Goal: Transaction & Acquisition: Purchase product/service

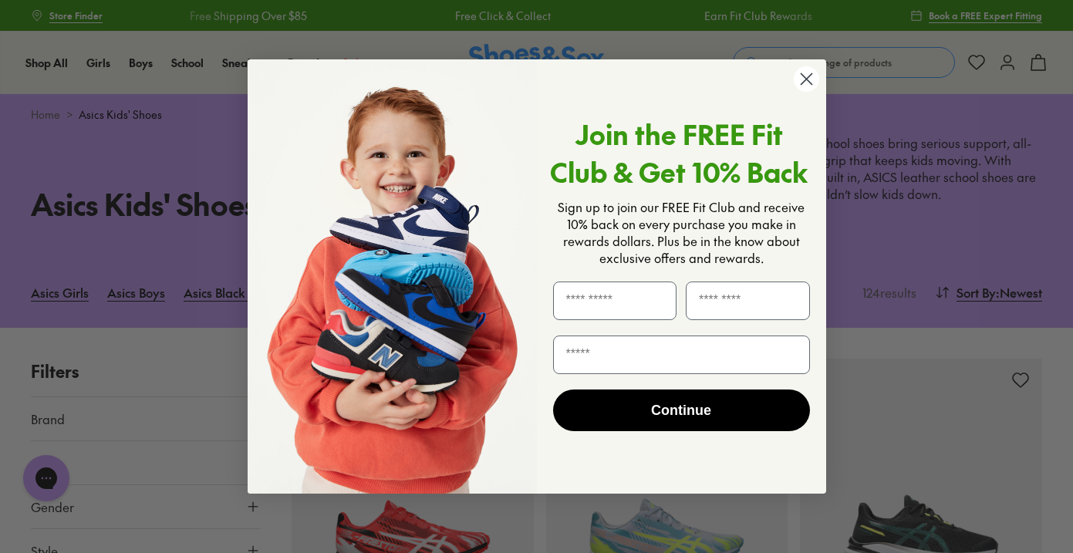
click at [801, 84] on icon "Close dialog" at bounding box center [806, 79] width 11 height 11
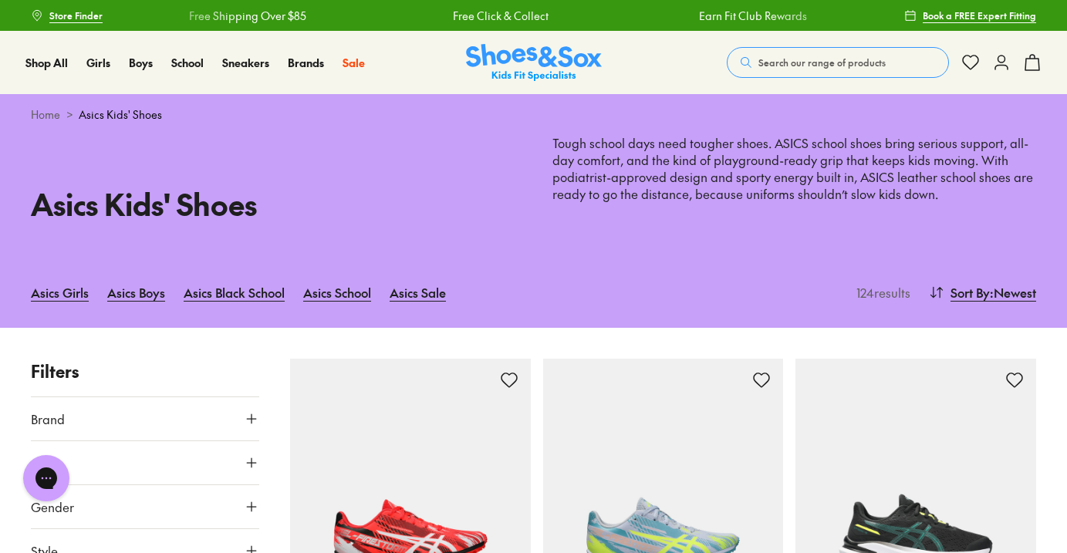
click at [831, 62] on span "Search our range of products" at bounding box center [821, 63] width 127 height 14
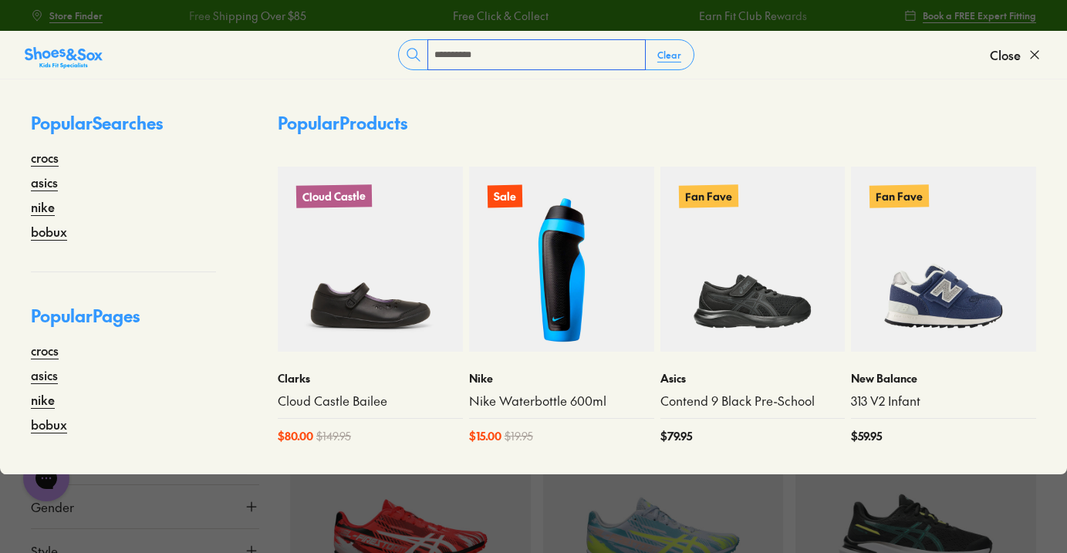
type input "**********"
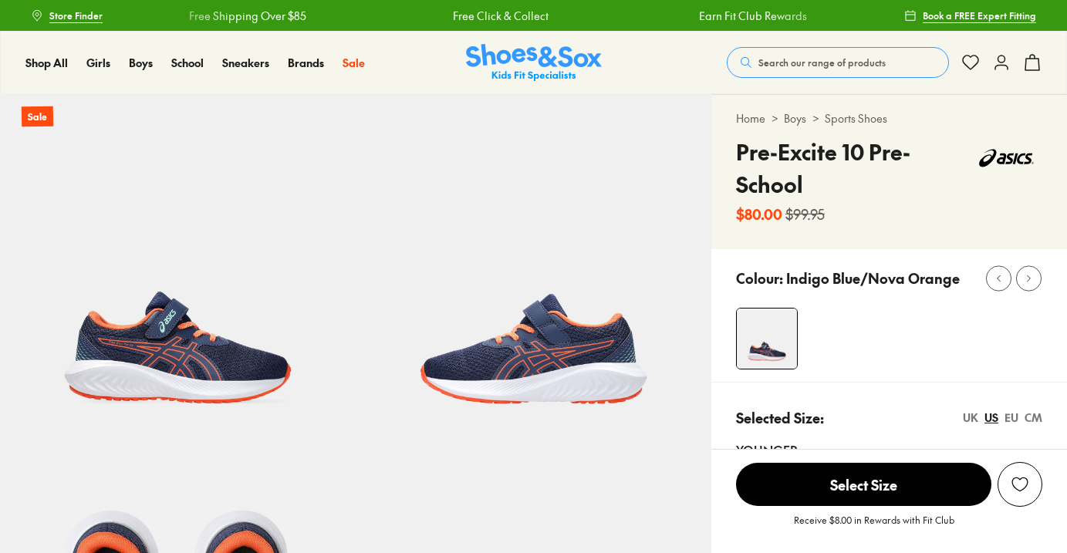
select select "*"
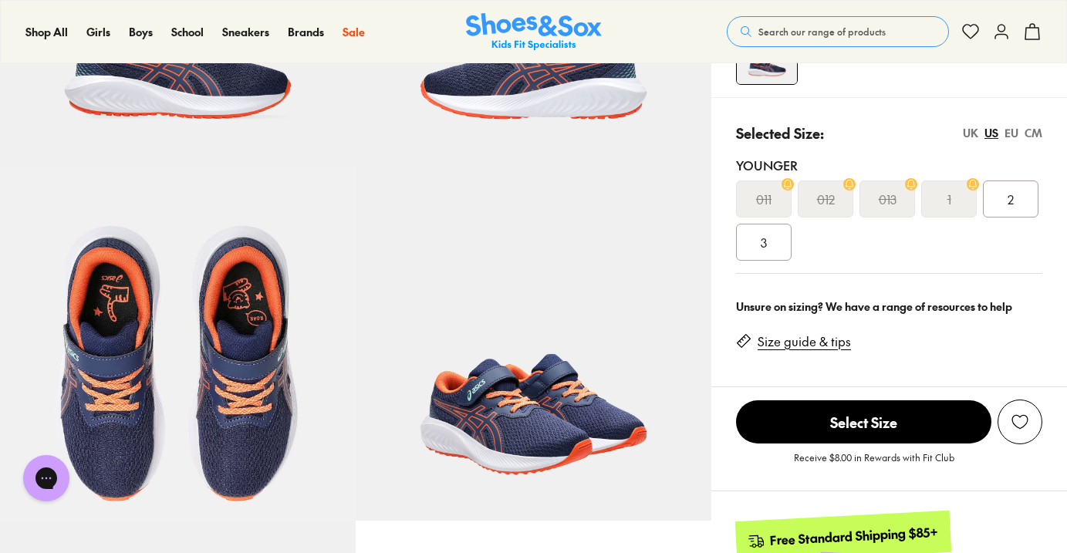
scroll to position [286, 0]
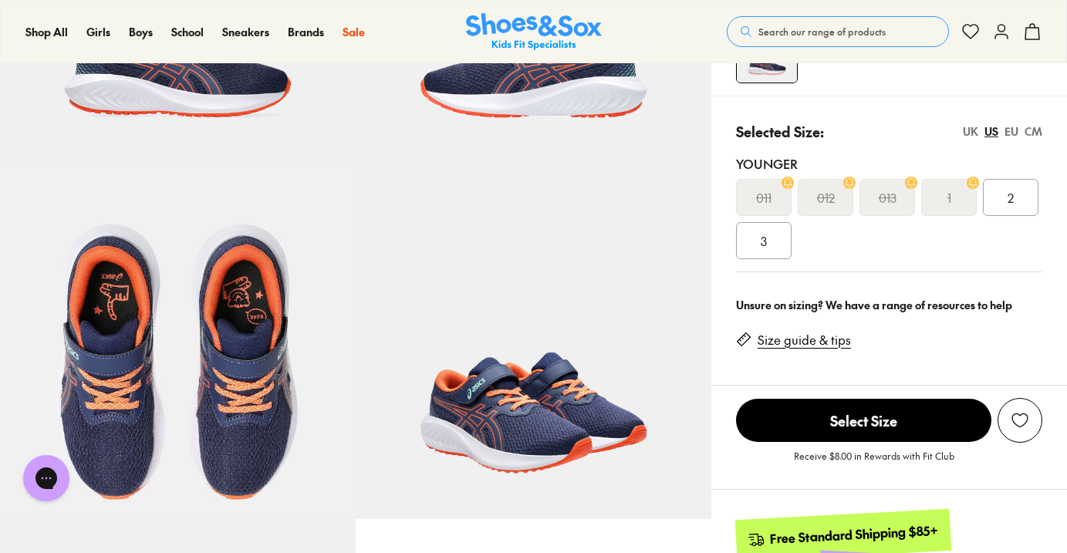
click at [764, 249] on span "3" at bounding box center [764, 240] width 6 height 19
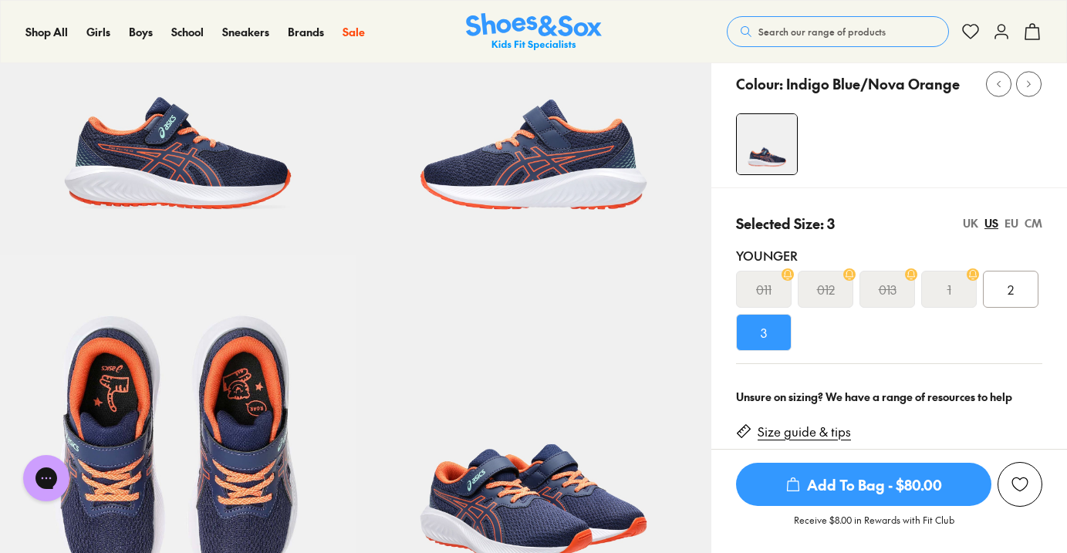
scroll to position [201, 0]
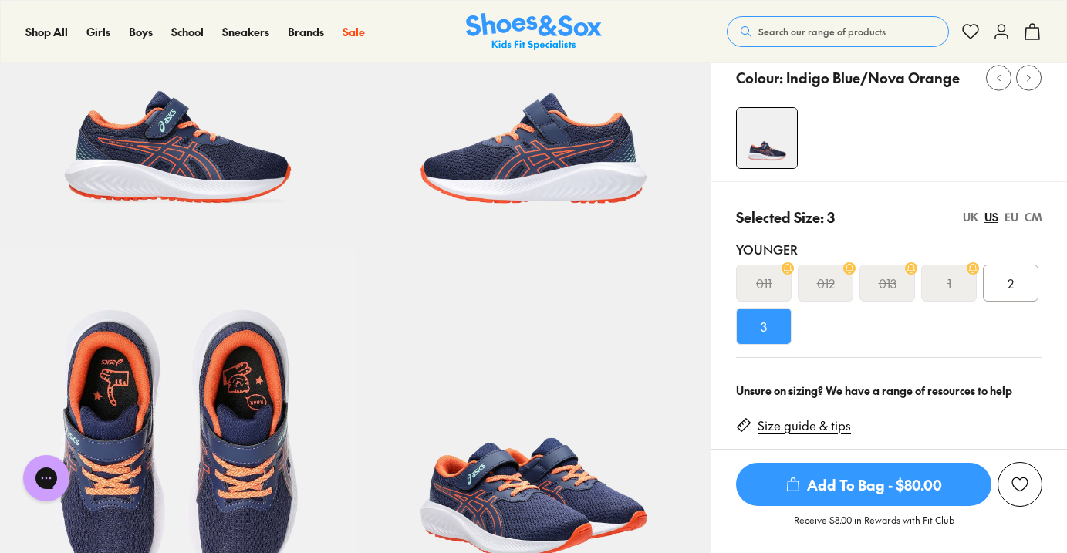
click at [854, 488] on span "Add To Bag - $80.00" at bounding box center [863, 484] width 255 height 43
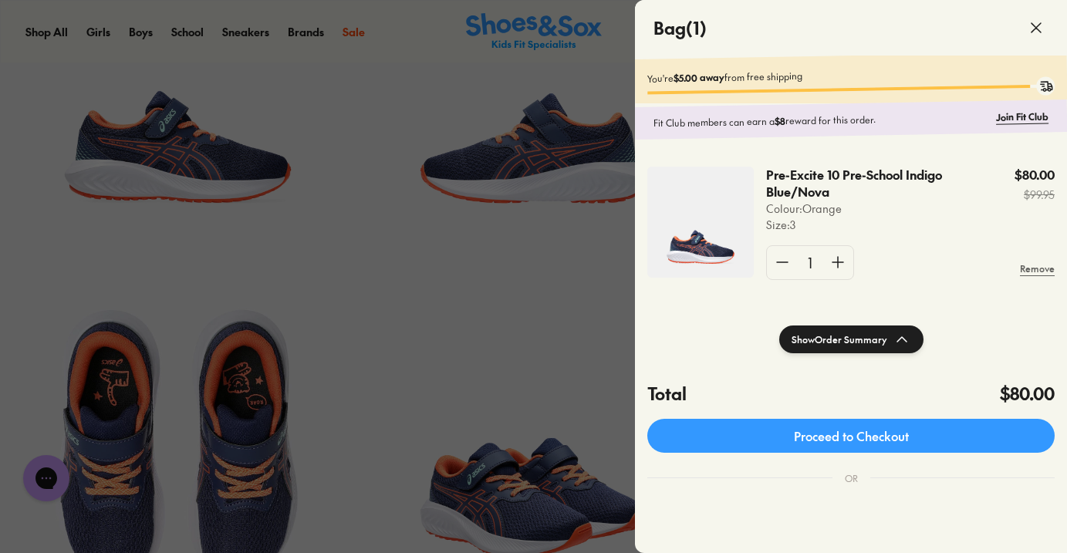
click at [1039, 26] on icon at bounding box center [1036, 28] width 19 height 19
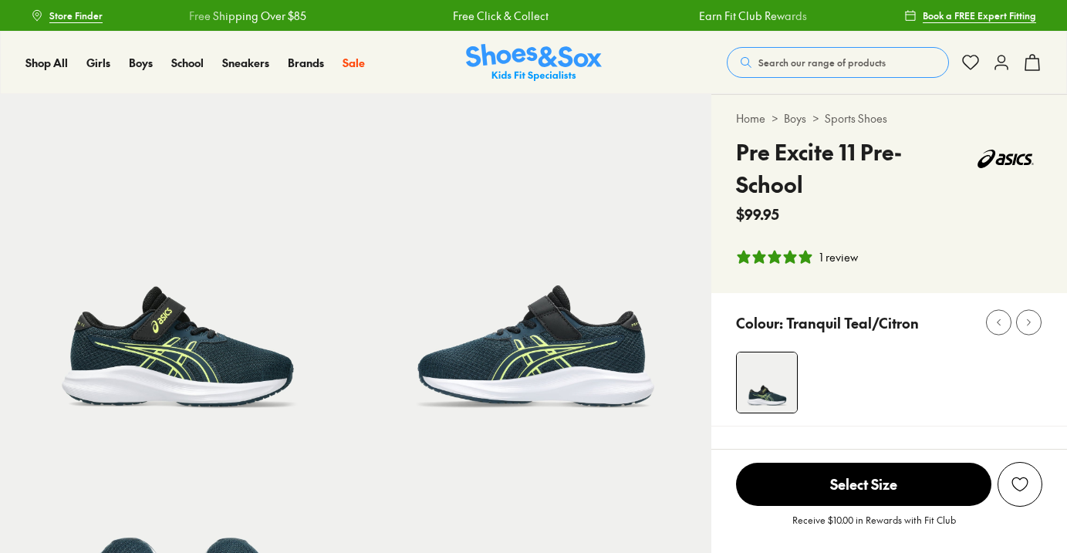
select select "*"
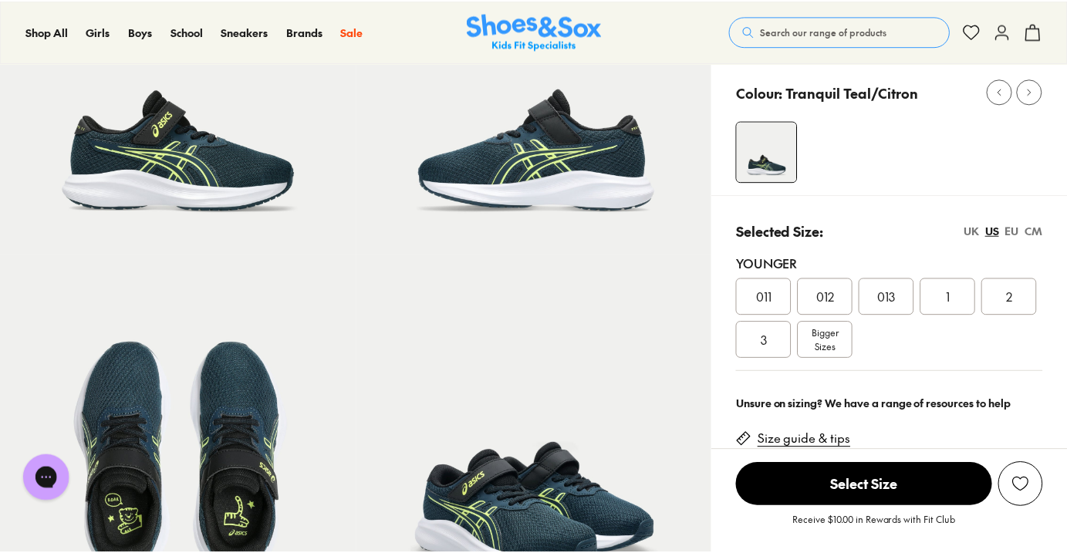
scroll to position [199, 0]
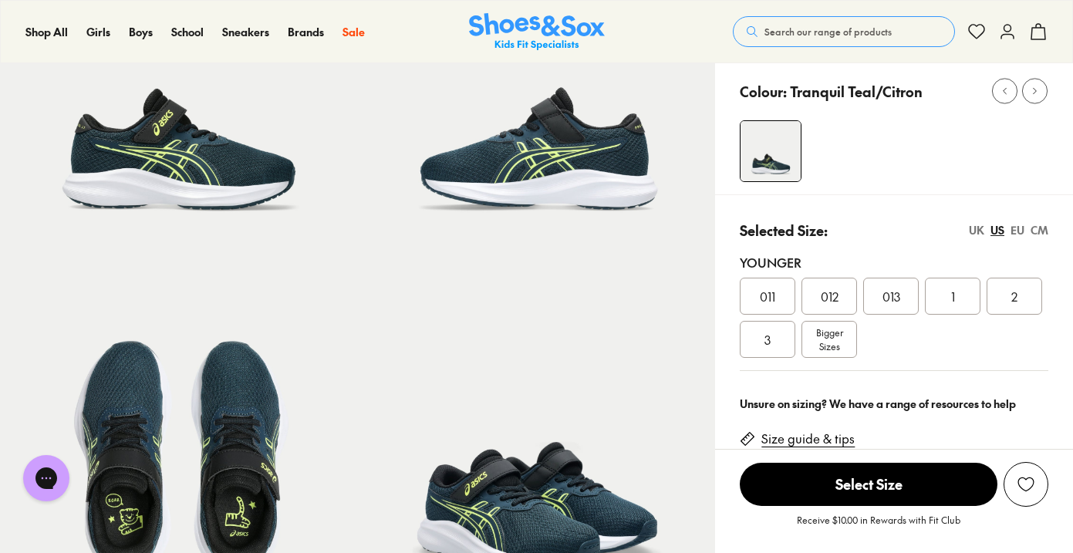
click at [775, 341] on div "3" at bounding box center [768, 339] width 56 height 37
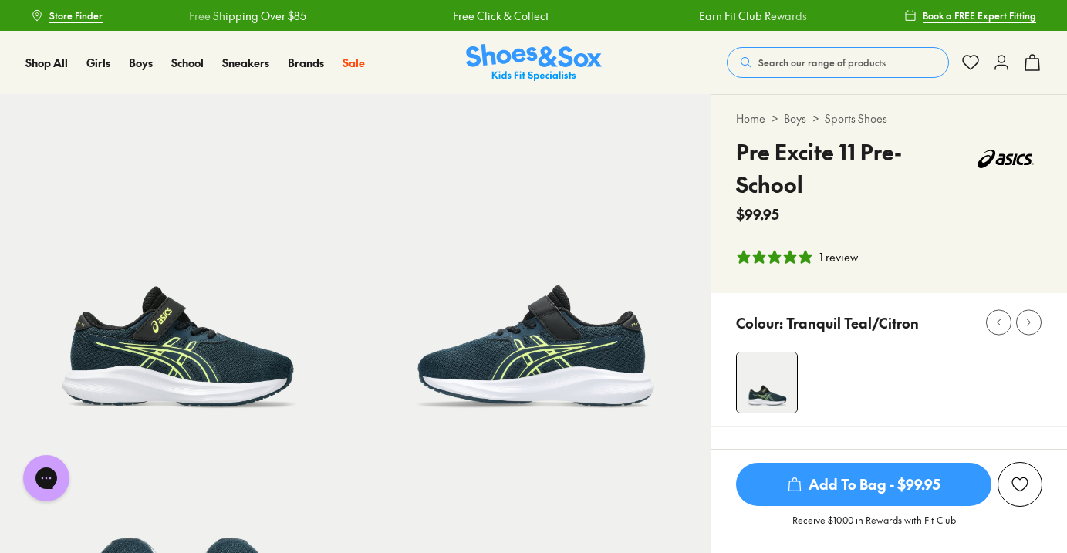
click at [799, 59] on span "Search our range of products" at bounding box center [821, 63] width 127 height 14
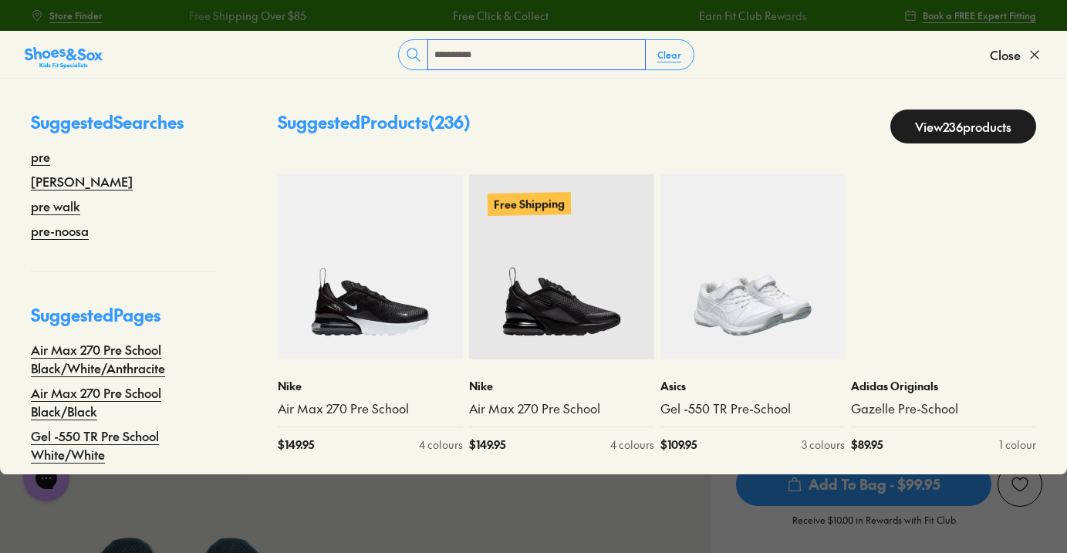
type input "**********"
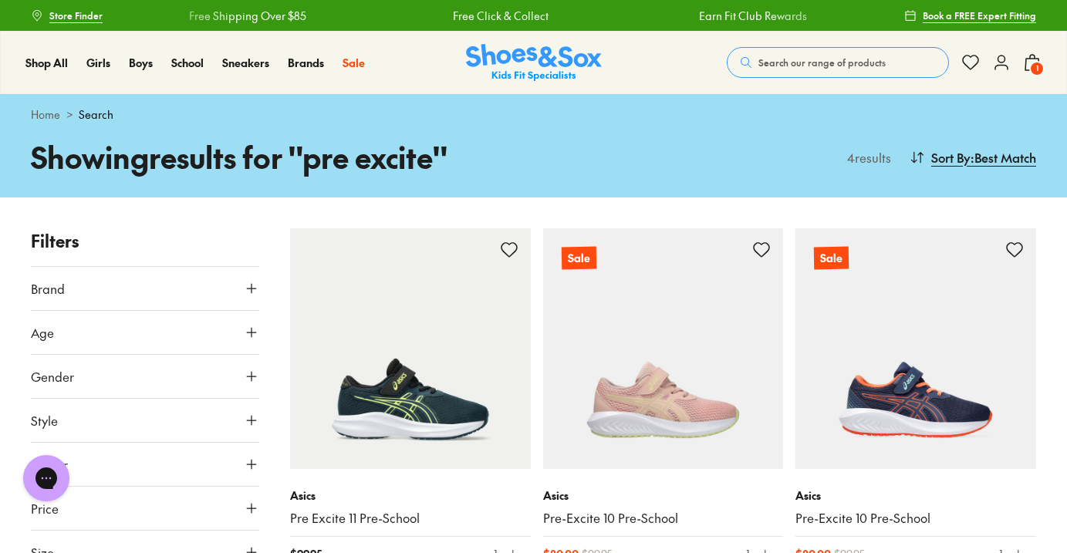
click at [1038, 62] on span "1" at bounding box center [1036, 68] width 15 height 15
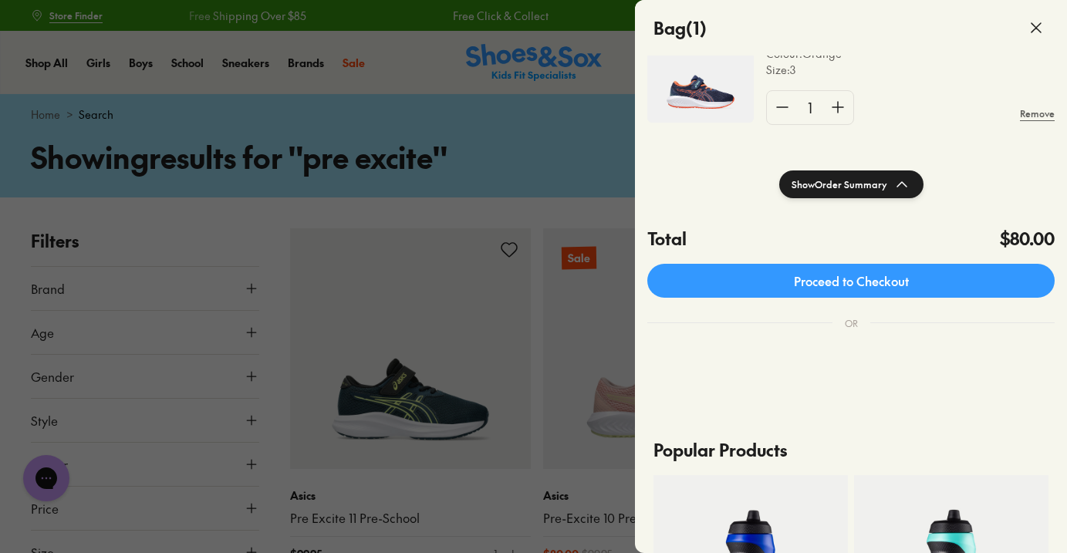
scroll to position [156, 0]
click at [854, 190] on button "Show Order Summary" at bounding box center [851, 184] width 144 height 28
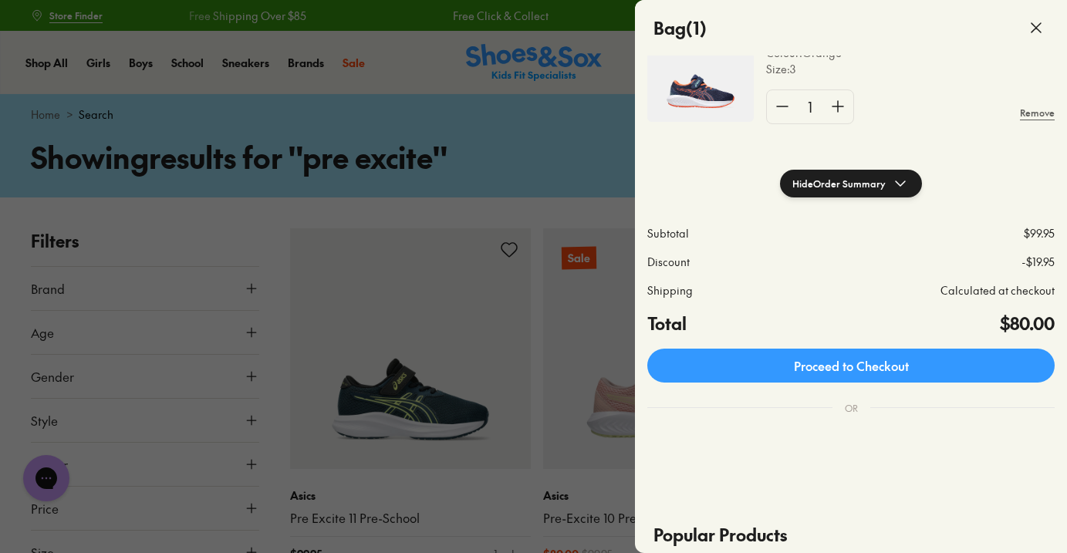
click at [1034, 26] on use at bounding box center [1035, 27] width 9 height 9
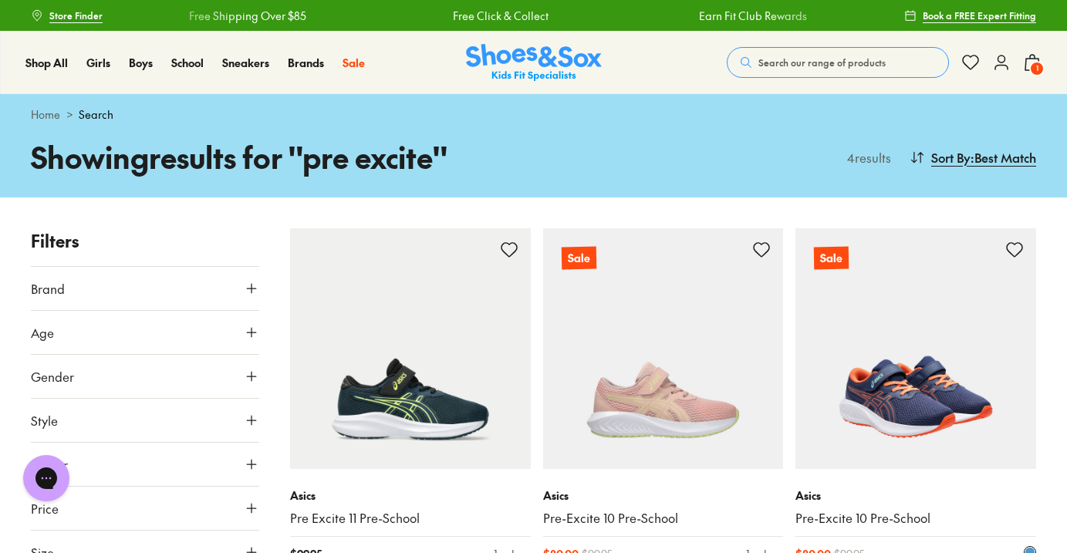
click at [872, 334] on img at bounding box center [915, 348] width 241 height 241
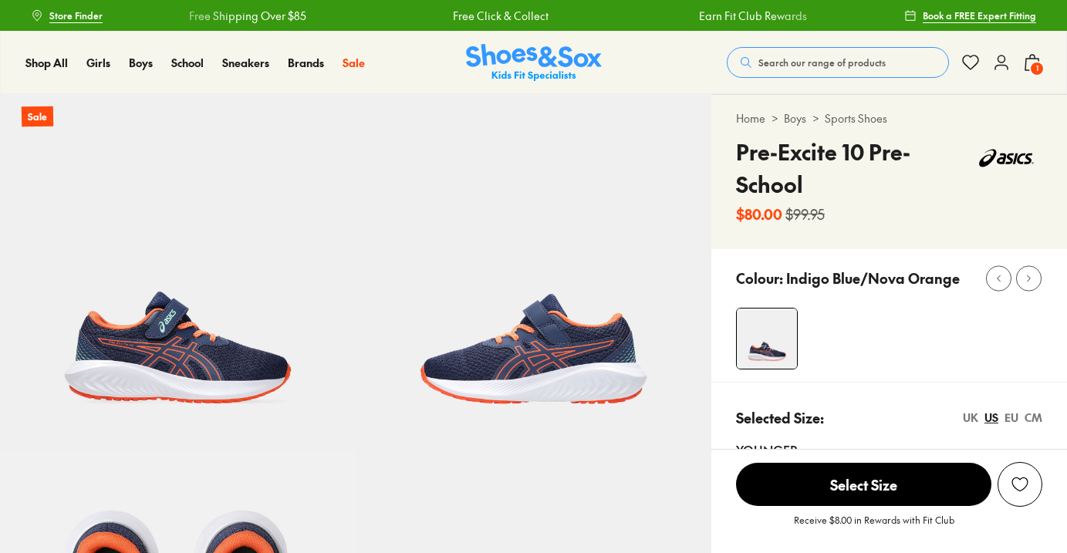
select select "*"
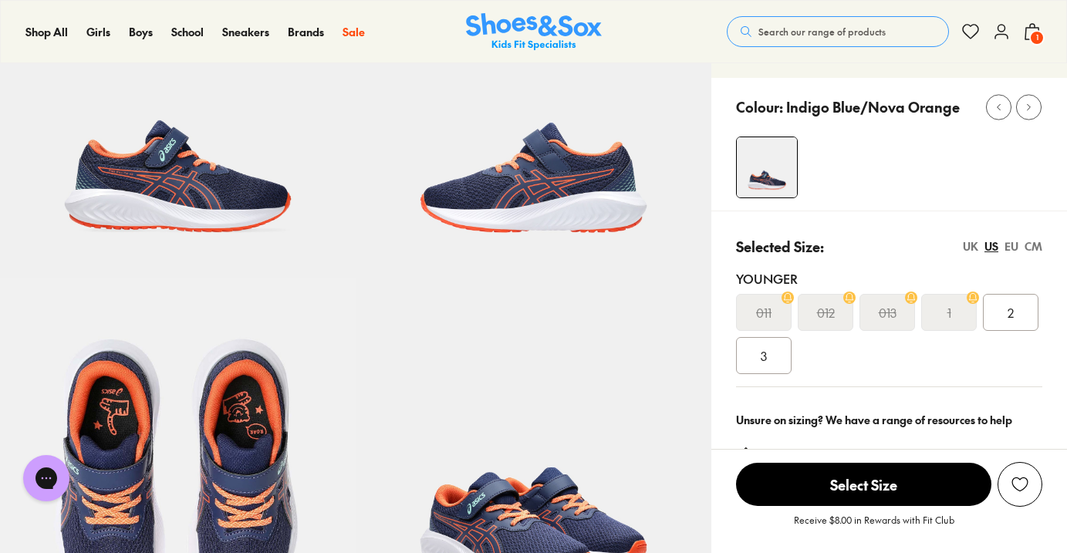
click at [767, 357] on div "3" at bounding box center [764, 355] width 56 height 37
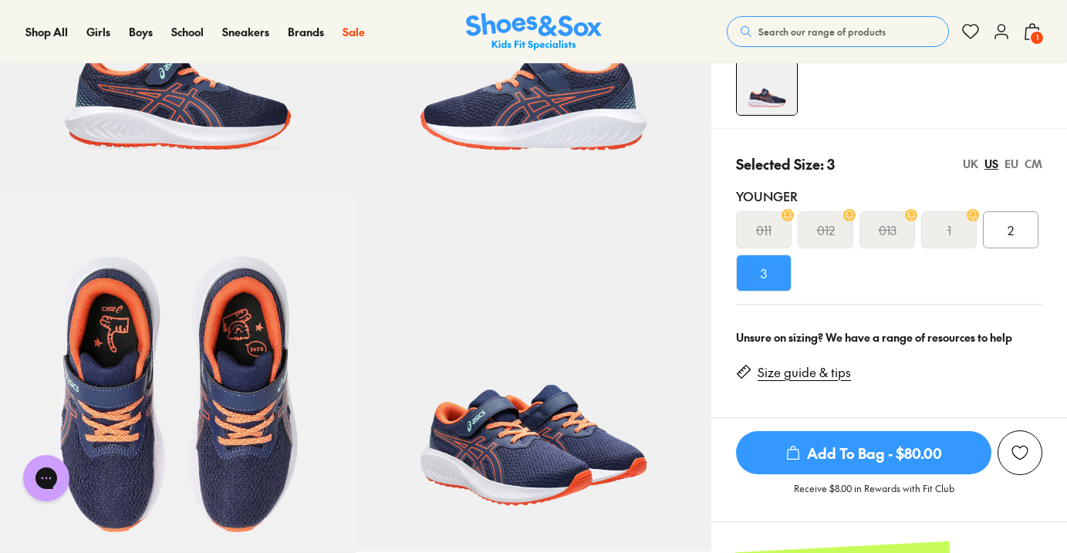
scroll to position [268, 0]
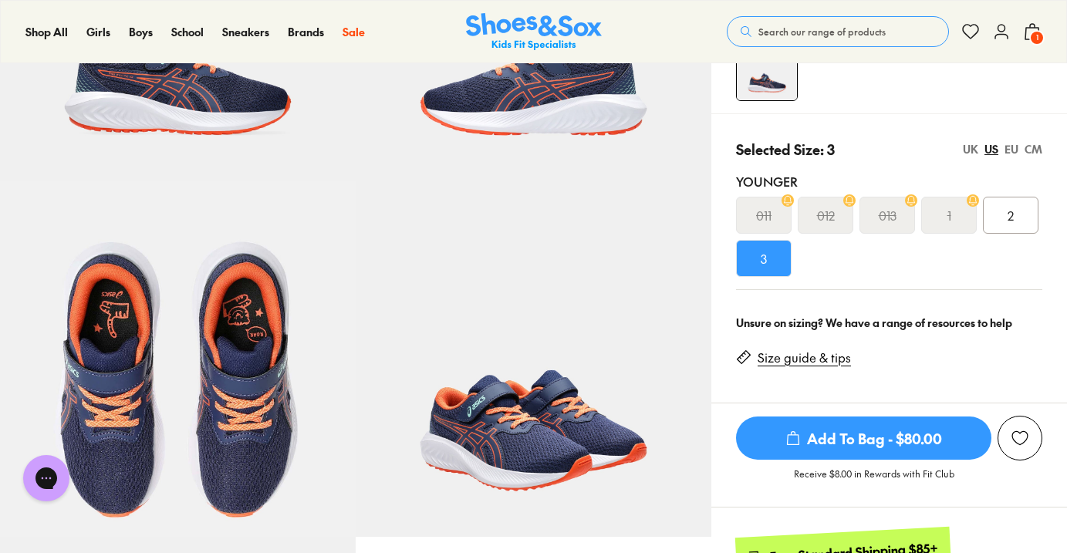
click at [841, 431] on span "Add To Bag - $80.00" at bounding box center [863, 438] width 255 height 43
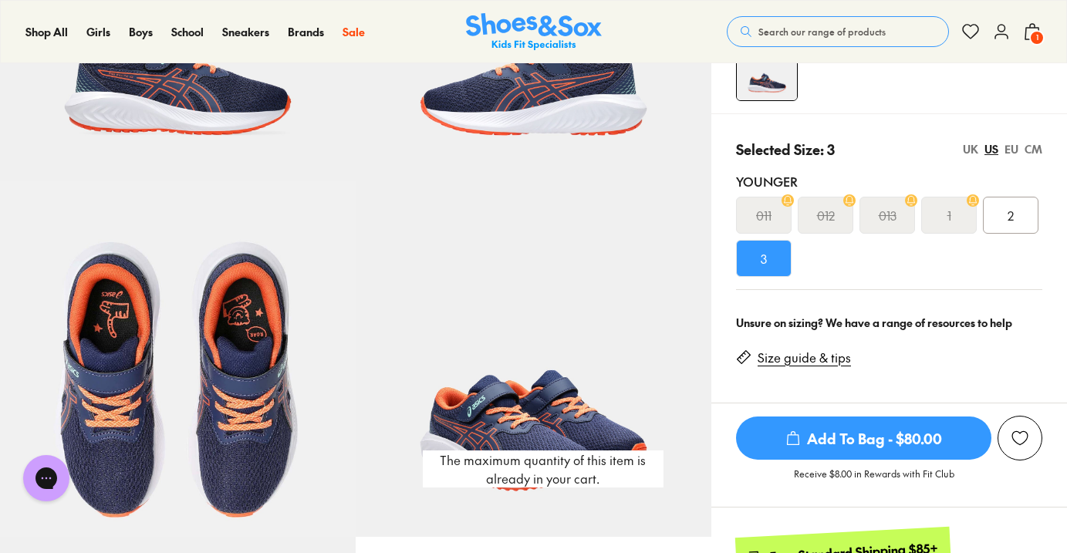
click at [841, 440] on span "Add To Bag - $80.00" at bounding box center [863, 438] width 255 height 43
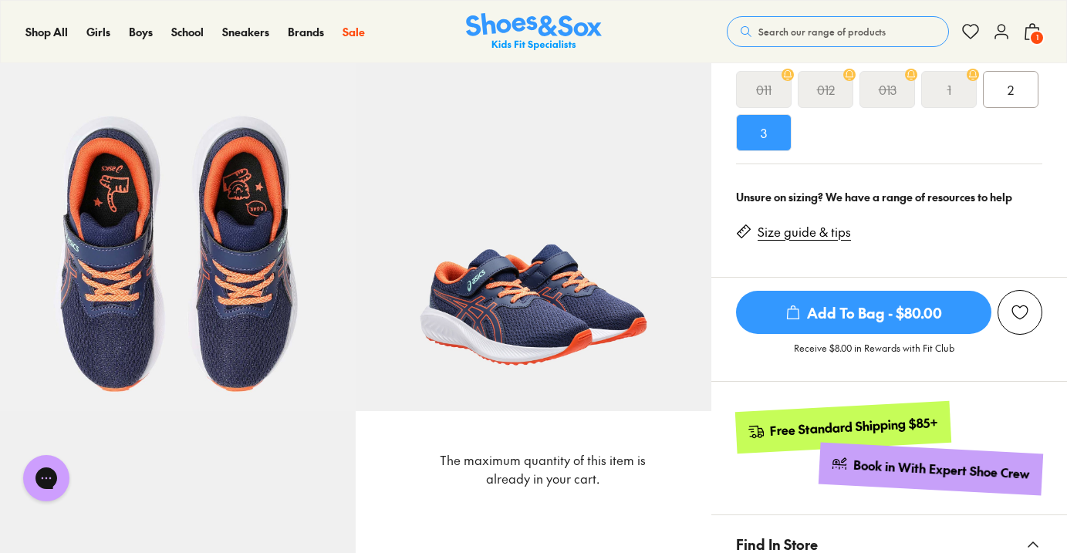
scroll to position [396, 0]
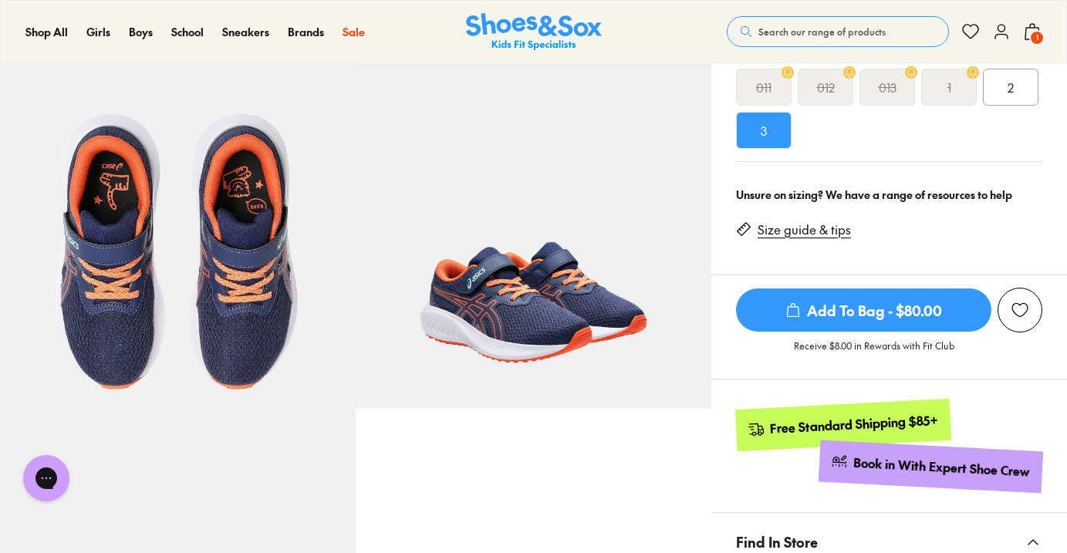
click at [1031, 29] on icon at bounding box center [1032, 31] width 19 height 19
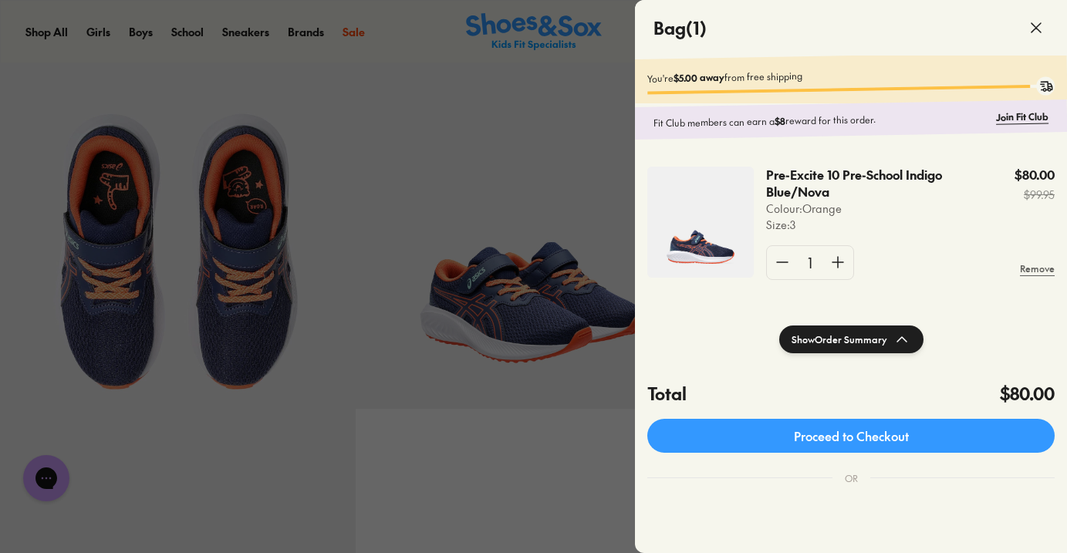
click at [1038, 28] on icon at bounding box center [1036, 28] width 19 height 19
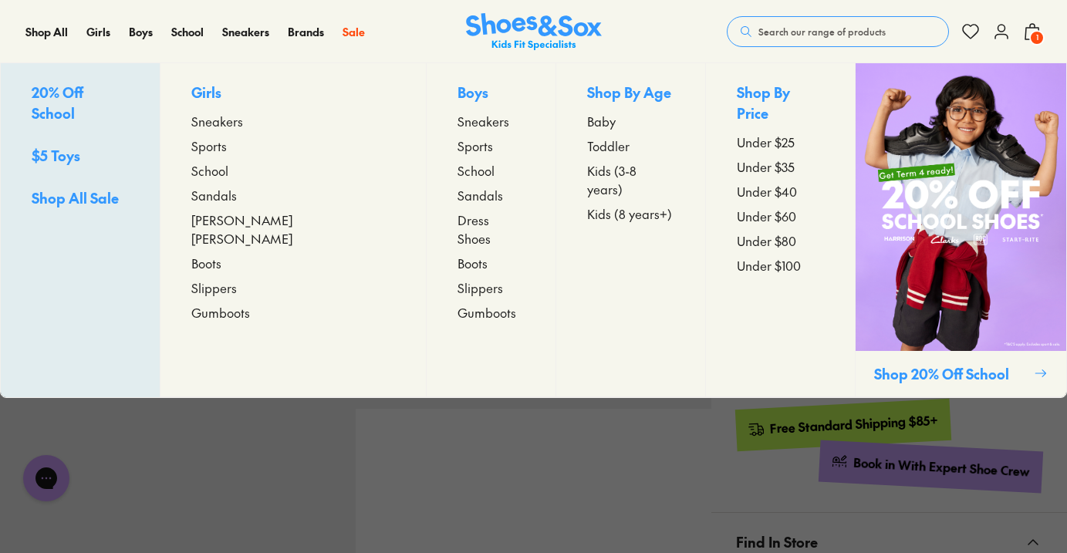
click at [63, 146] on span "$5 Toys" at bounding box center [56, 155] width 49 height 19
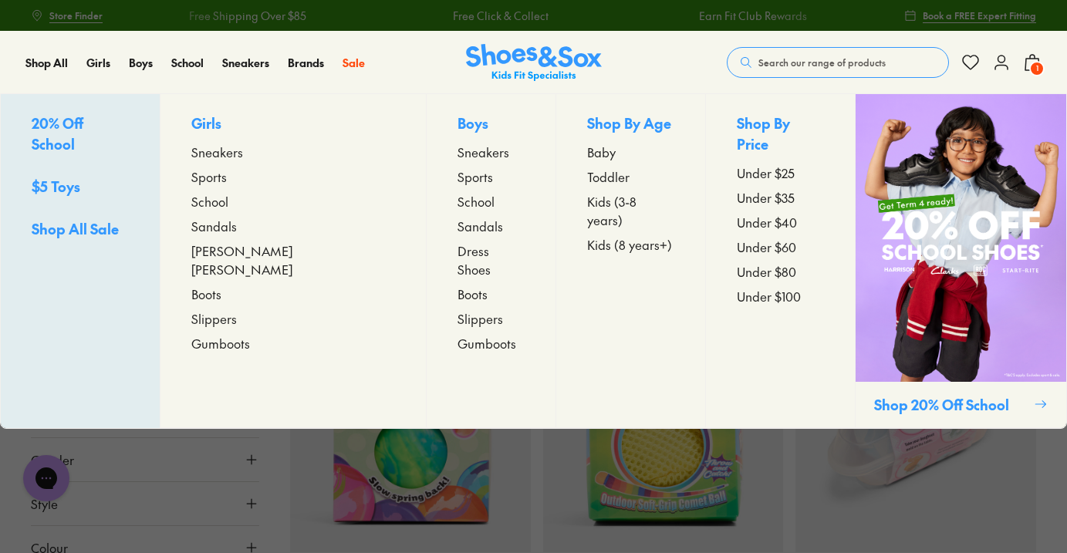
click at [749, 164] on span "Under $25" at bounding box center [766, 173] width 58 height 19
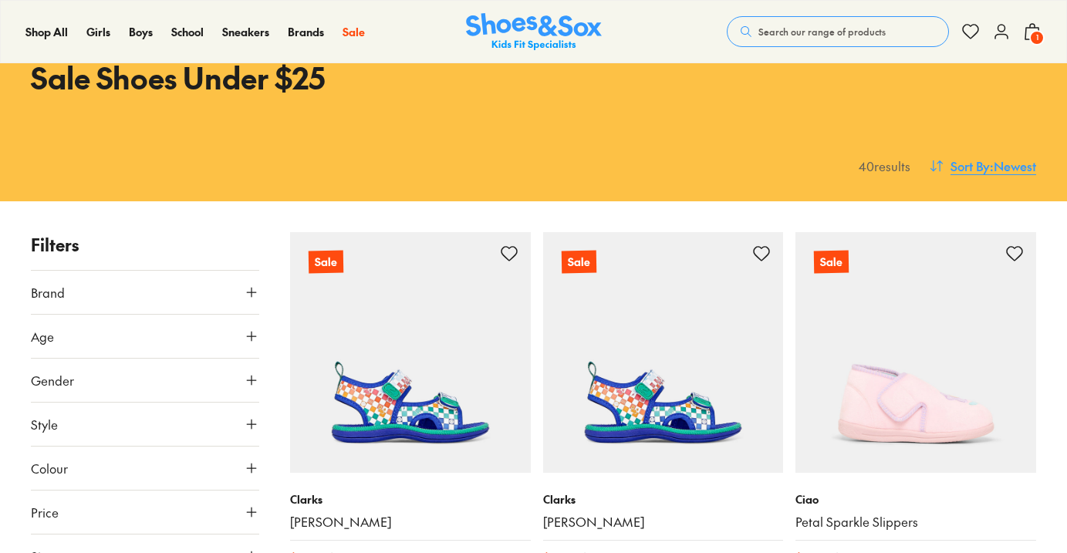
click at [974, 160] on span "Sort By" at bounding box center [969, 166] width 39 height 19
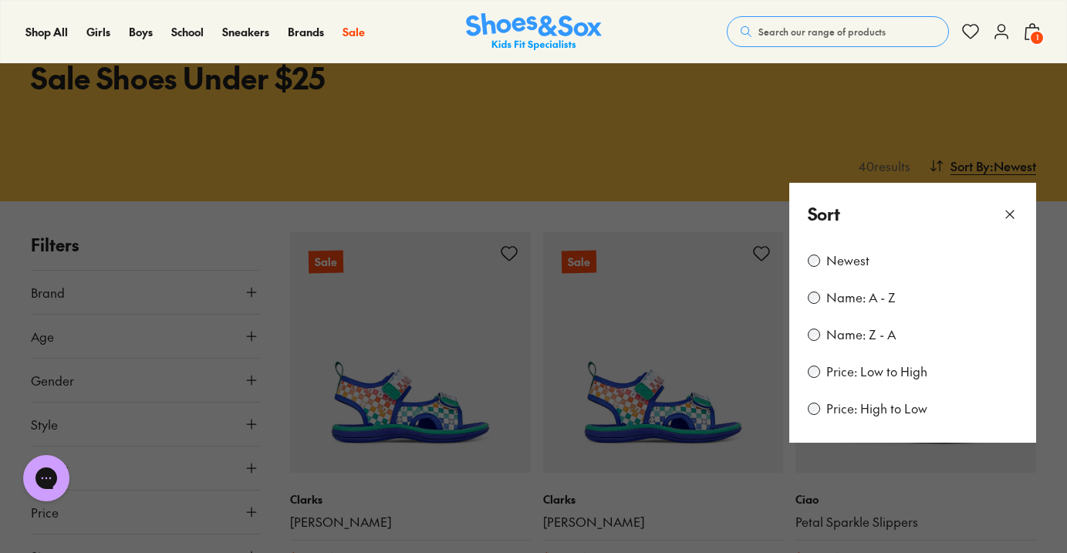
click at [837, 370] on label "Price: Low to High" at bounding box center [876, 371] width 101 height 17
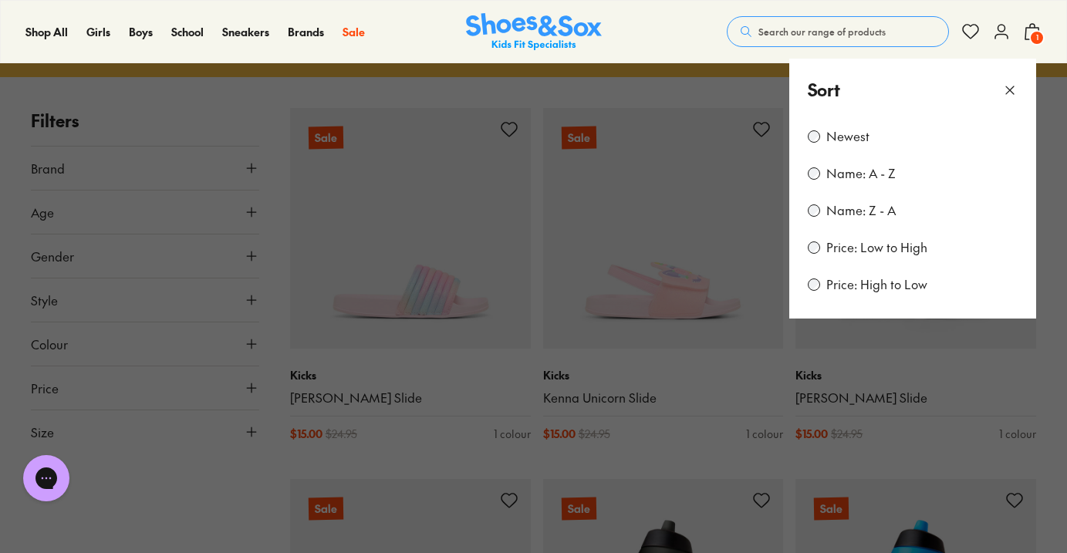
click at [834, 246] on label "Price: Low to High" at bounding box center [876, 247] width 101 height 17
click at [1007, 88] on icon at bounding box center [1009, 90] width 15 height 15
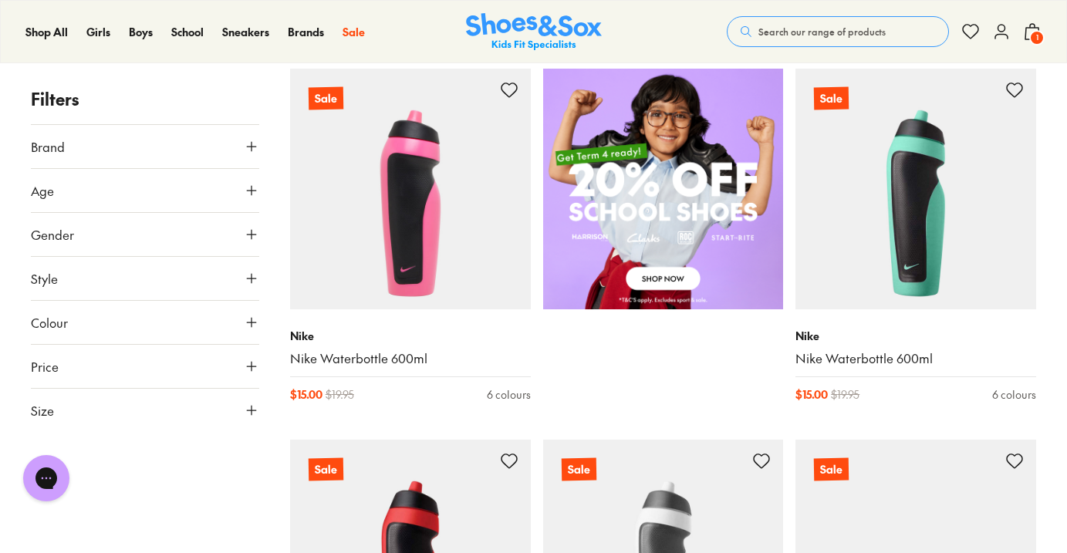
scroll to position [987, 0]
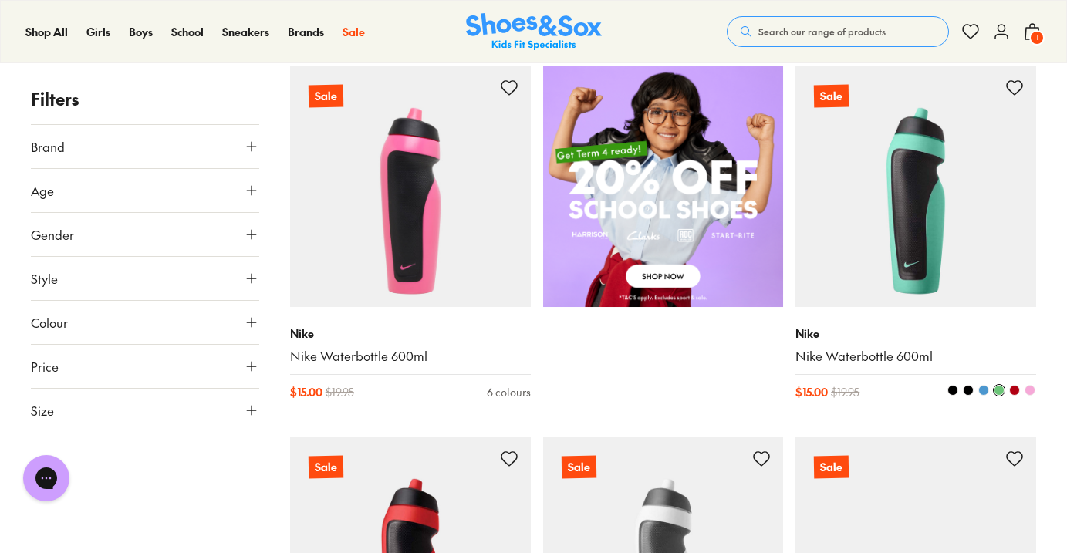
click at [950, 140] on img at bounding box center [915, 186] width 241 height 241
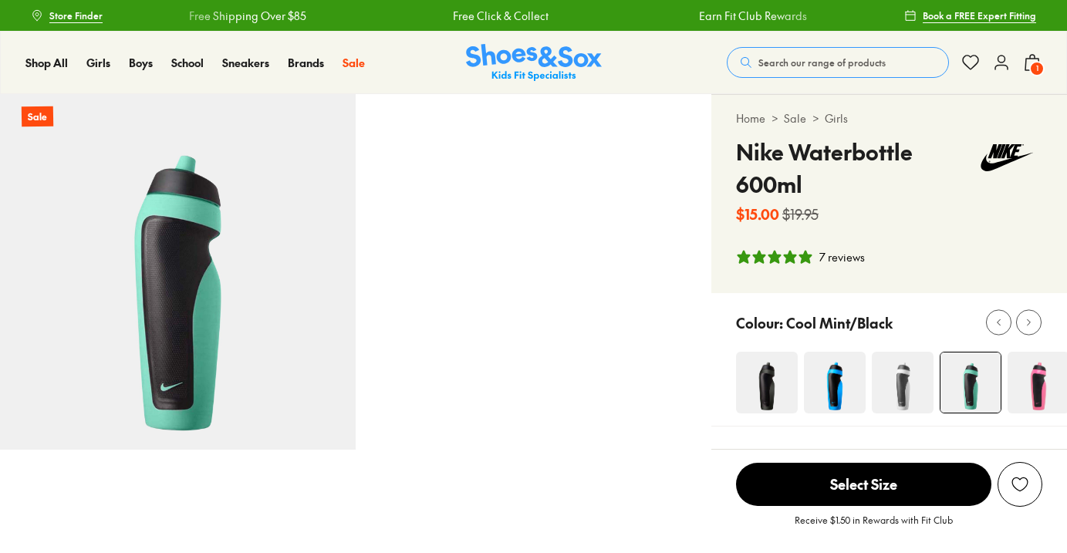
select select "*"
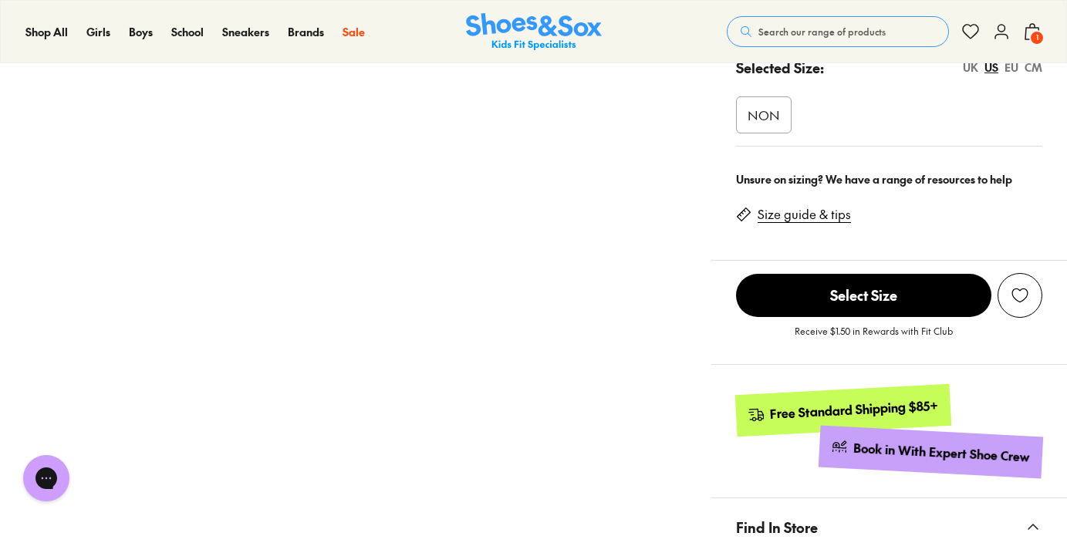
click at [876, 297] on span "Select Size" at bounding box center [863, 295] width 255 height 43
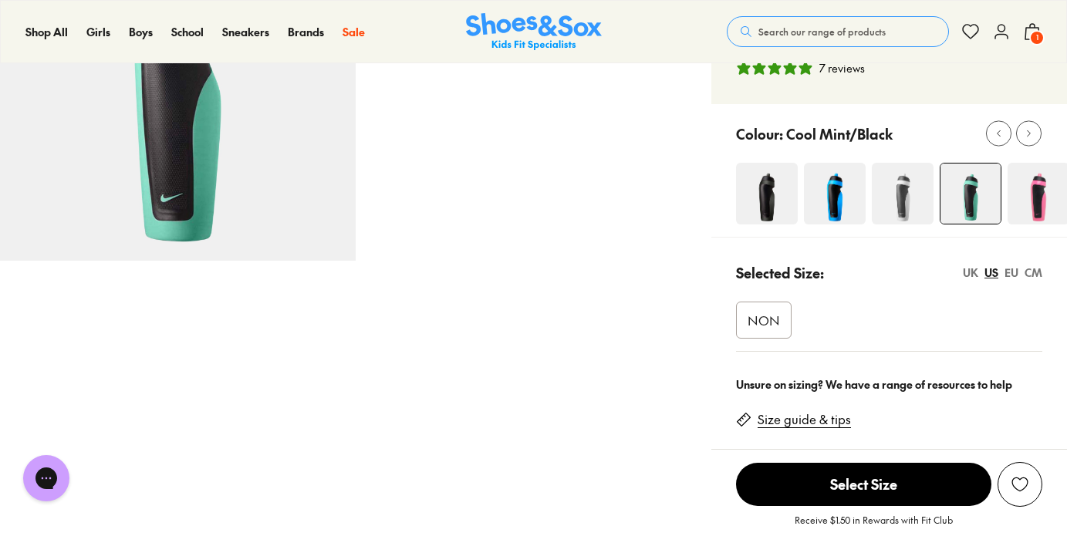
scroll to position [179, 0]
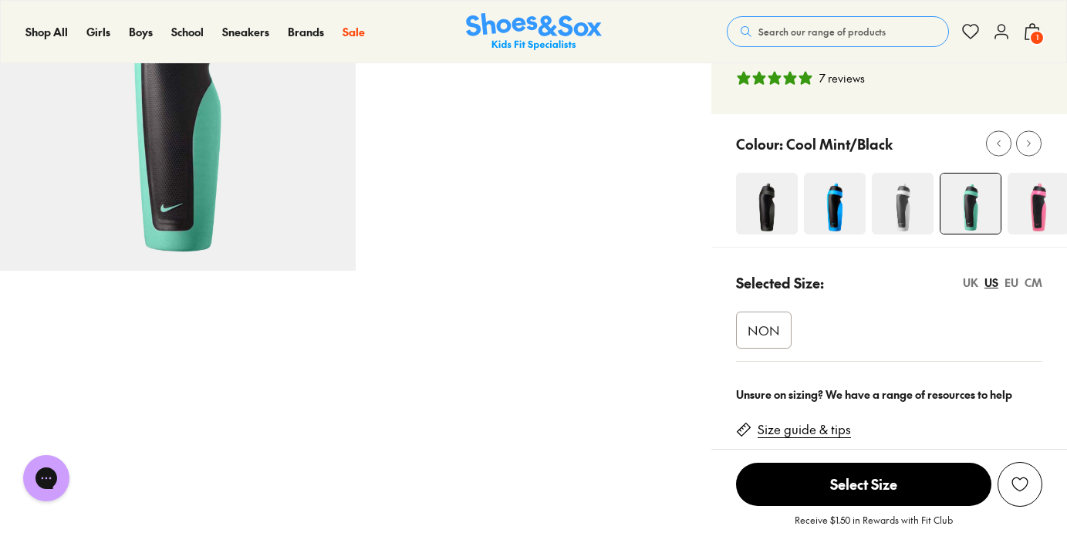
click at [767, 322] on span "NON" at bounding box center [763, 330] width 32 height 19
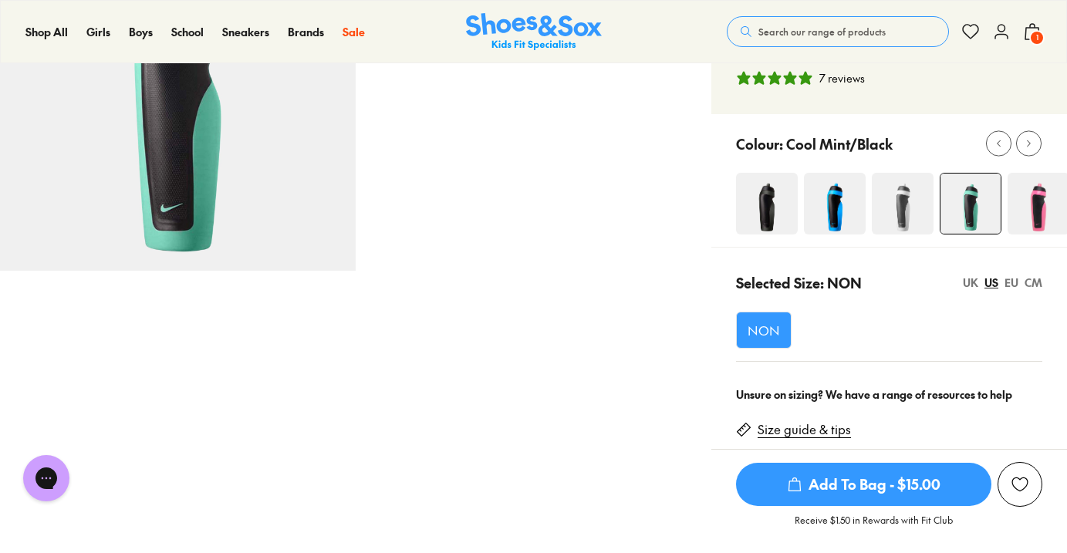
click at [858, 481] on span "Add To Bag - $15.00" at bounding box center [863, 484] width 255 height 43
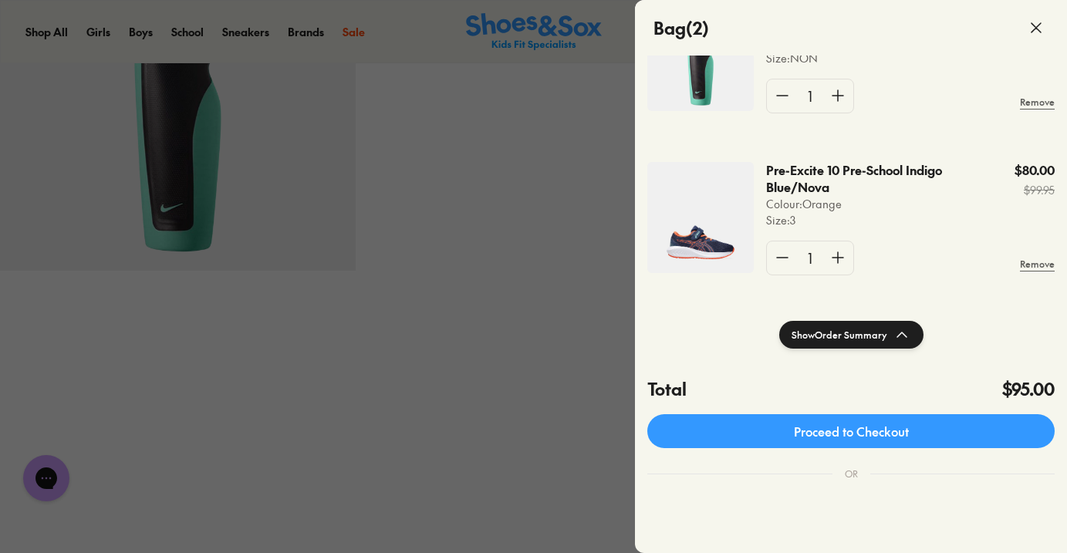
scroll to position [123, 0]
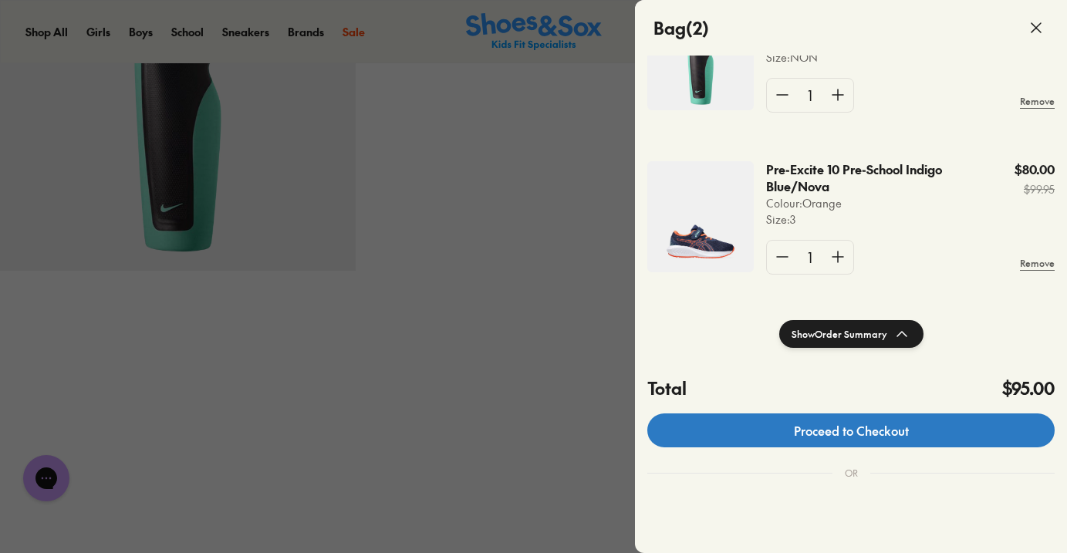
click at [821, 429] on link "Proceed to Checkout" at bounding box center [850, 430] width 407 height 34
